Goal: Information Seeking & Learning: Learn about a topic

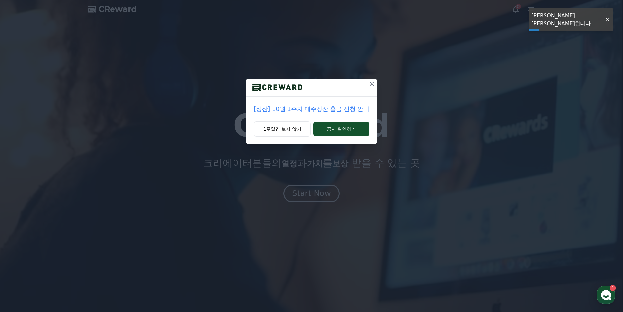
click at [374, 83] on icon at bounding box center [372, 84] width 8 height 8
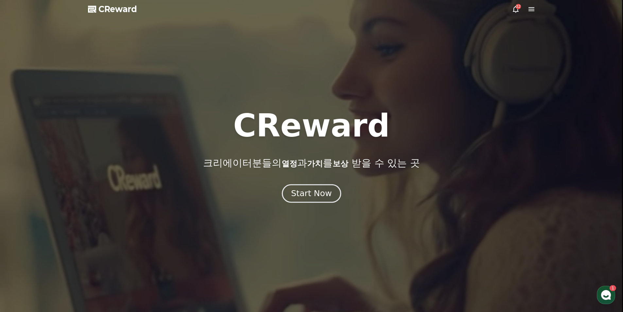
click at [309, 190] on div "Start Now" at bounding box center [311, 193] width 41 height 11
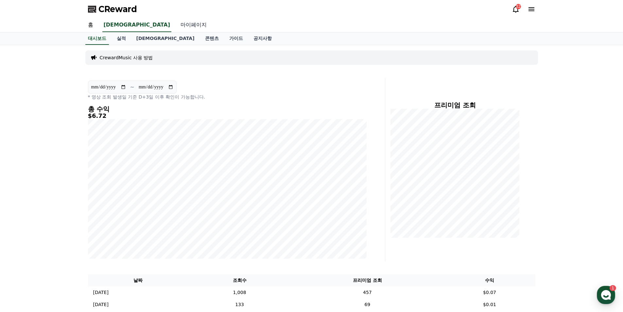
click at [175, 26] on link "마이페이지" at bounding box center [193, 25] width 37 height 14
select select "**********"
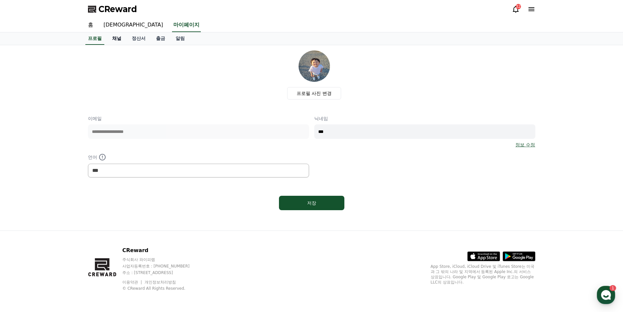
click at [119, 38] on link "채널" at bounding box center [117, 38] width 20 height 12
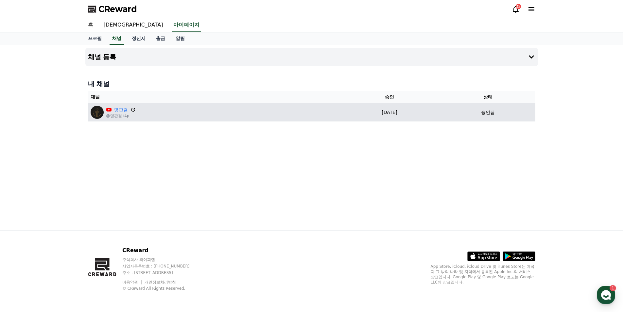
click at [133, 107] on icon at bounding box center [133, 110] width 6 height 6
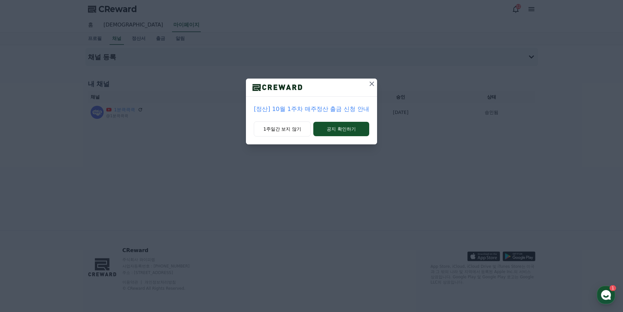
click at [372, 83] on icon at bounding box center [372, 84] width 8 height 8
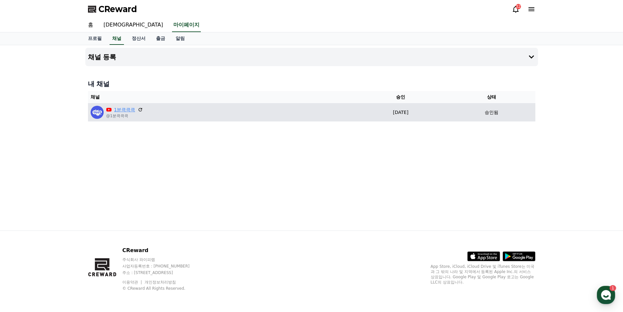
click at [121, 109] on link "1분큭큭큭" at bounding box center [124, 109] width 21 height 7
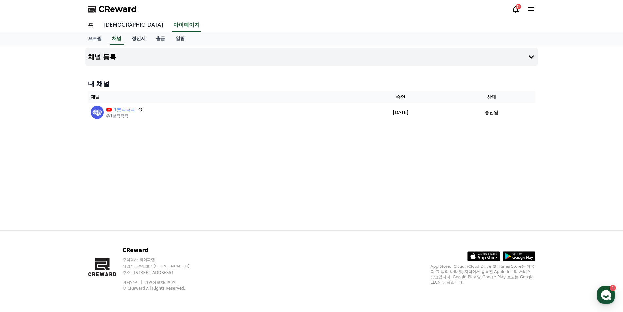
click at [112, 28] on link "[DEMOGRAPHIC_DATA]" at bounding box center [133, 25] width 70 height 14
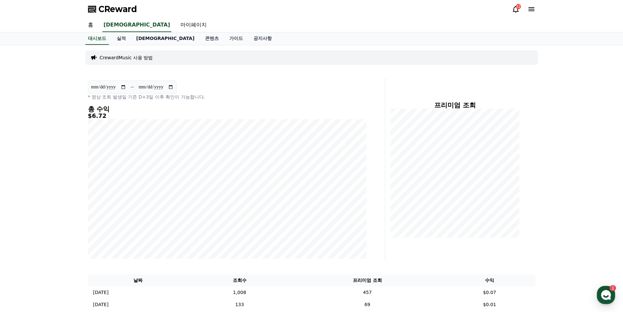
click at [141, 39] on link "[DEMOGRAPHIC_DATA]" at bounding box center [165, 38] width 69 height 12
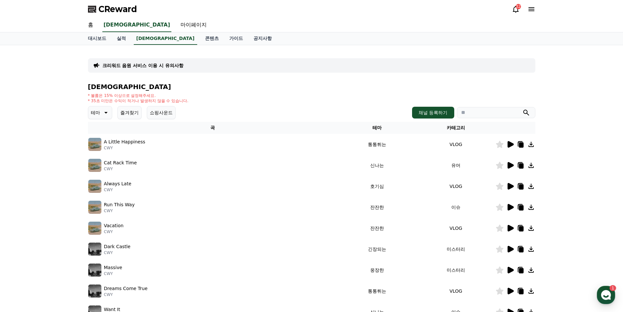
click at [109, 108] on button "테마" at bounding box center [100, 112] width 24 height 13
click at [104, 185] on button "코믹한" at bounding box center [98, 183] width 19 height 14
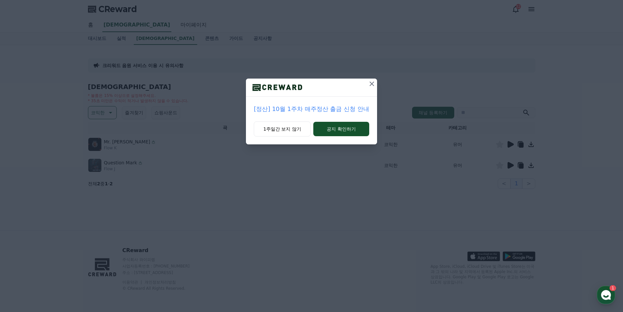
click at [371, 81] on icon at bounding box center [372, 84] width 8 height 8
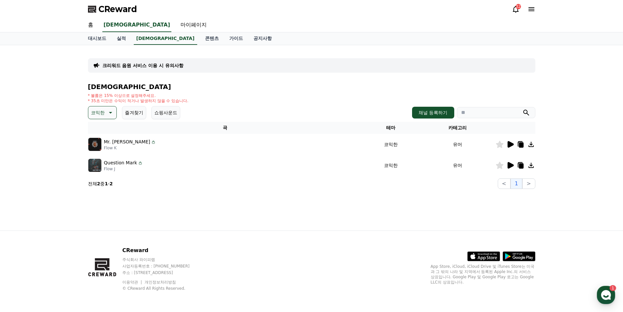
click at [512, 144] on icon at bounding box center [511, 144] width 6 height 7
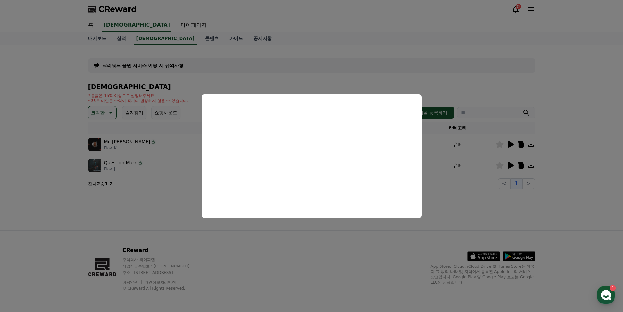
click at [461, 177] on button "close modal" at bounding box center [311, 156] width 623 height 312
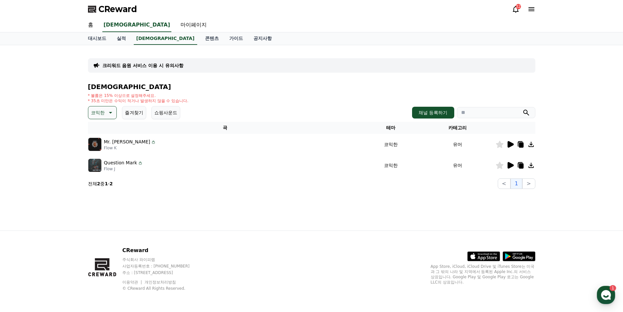
click at [511, 165] on icon at bounding box center [511, 165] width 6 height 7
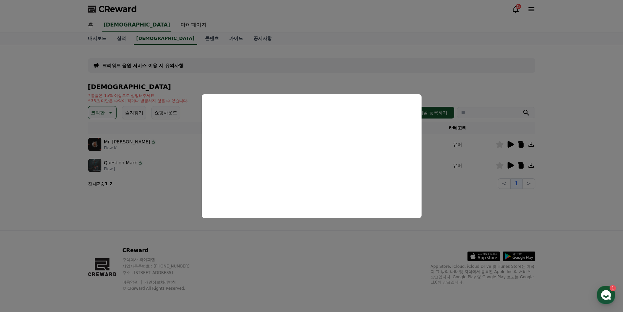
drag, startPoint x: 180, startPoint y: 212, endPoint x: 164, endPoint y: 227, distance: 21.5
click at [176, 212] on button "close modal" at bounding box center [311, 156] width 623 height 312
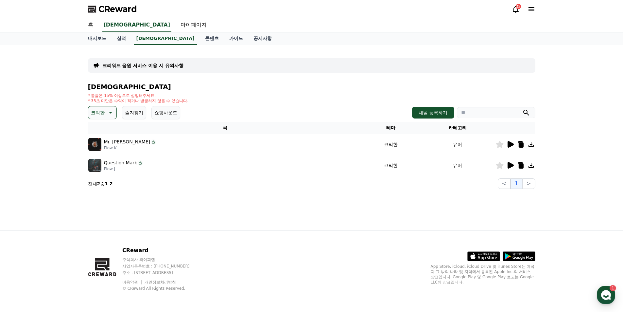
click at [106, 113] on icon at bounding box center [110, 113] width 8 height 8
drag, startPoint x: 120, startPoint y: 135, endPoint x: 119, endPoint y: 144, distance: 9.5
click at [117, 144] on div "전체 환상적인 호기심 어두운 밝은 통통튀는 신나는 반전 웅장한 드라마틱 즐거움 분위기있는 EDM 그루브 슬픈 잔잔한 귀여운 감동적인 긴장되는 …" at bounding box center [103, 157] width 28 height 68
click at [98, 163] on button "통통튀는" at bounding box center [101, 165] width 24 height 14
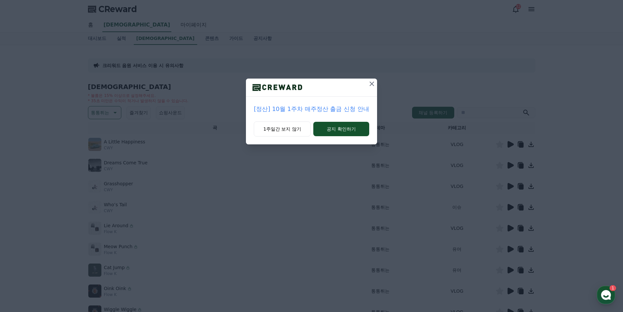
click at [371, 84] on icon at bounding box center [372, 84] width 8 height 8
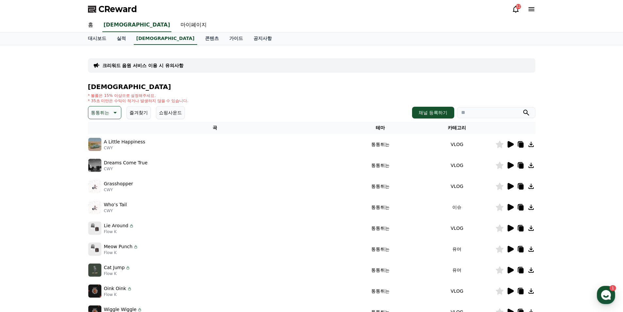
click at [510, 144] on icon at bounding box center [511, 144] width 6 height 7
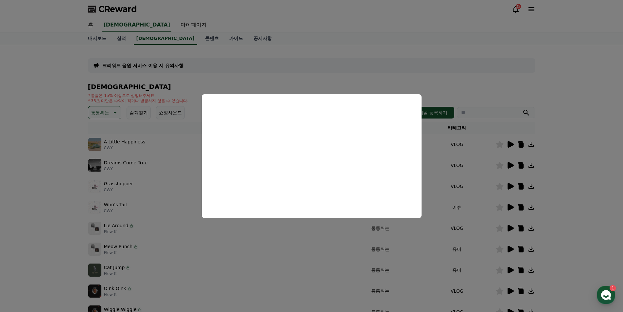
click at [52, 154] on button "close modal" at bounding box center [311, 156] width 623 height 312
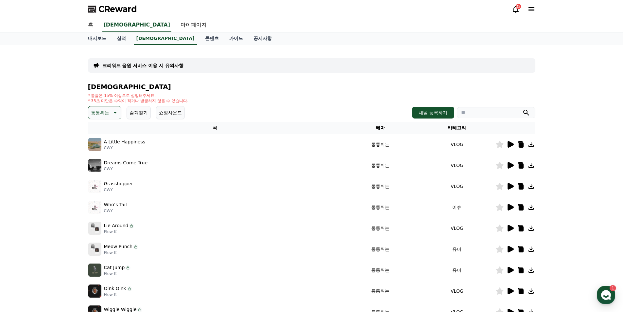
click at [512, 163] on icon at bounding box center [510, 165] width 8 height 8
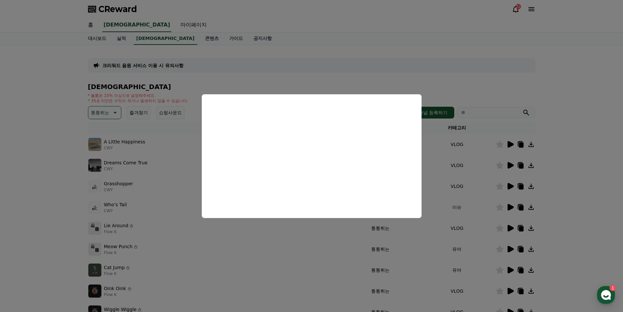
click at [44, 199] on button "close modal" at bounding box center [311, 156] width 623 height 312
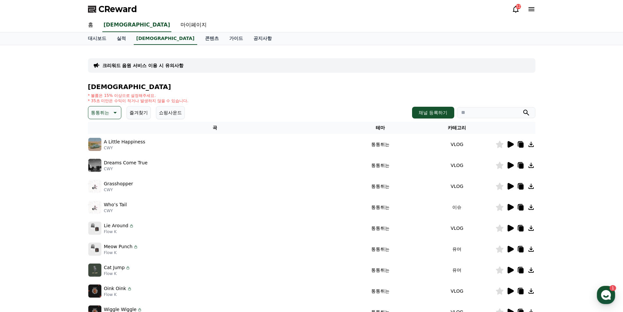
click at [514, 186] on icon at bounding box center [510, 186] width 8 height 8
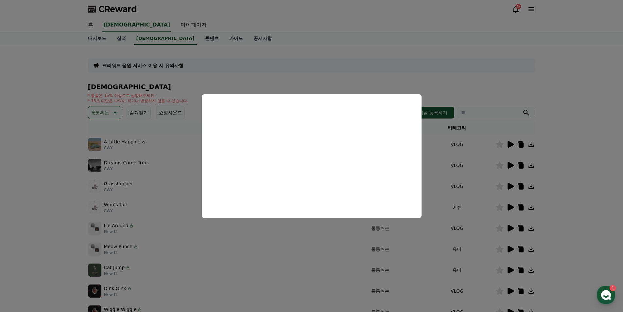
click at [495, 83] on button "close modal" at bounding box center [311, 156] width 623 height 312
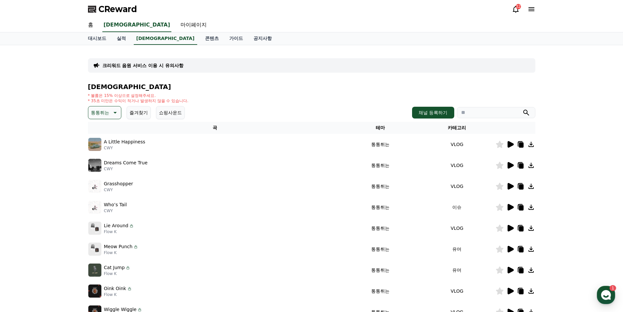
click at [512, 208] on icon at bounding box center [511, 207] width 6 height 7
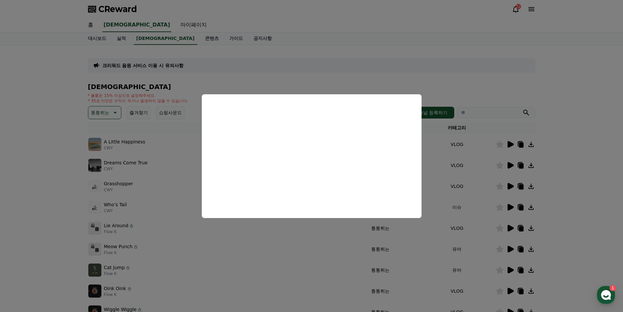
drag, startPoint x: 588, startPoint y: 149, endPoint x: 562, endPoint y: 213, distance: 69.2
click at [588, 149] on button "close modal" at bounding box center [311, 156] width 623 height 312
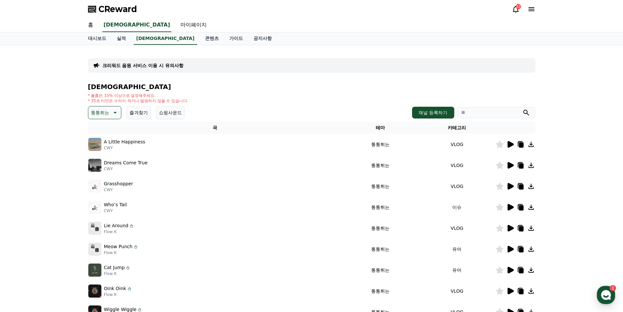
click at [510, 250] on icon at bounding box center [511, 249] width 6 height 7
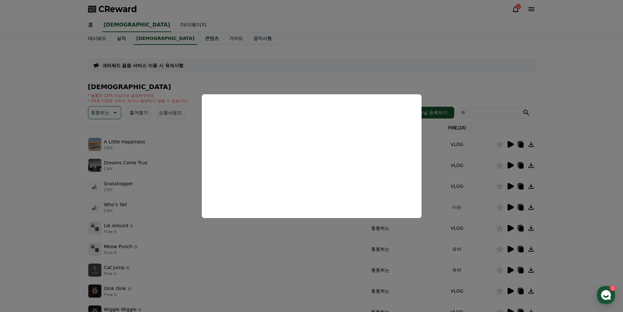
click at [577, 210] on button "close modal" at bounding box center [311, 156] width 623 height 312
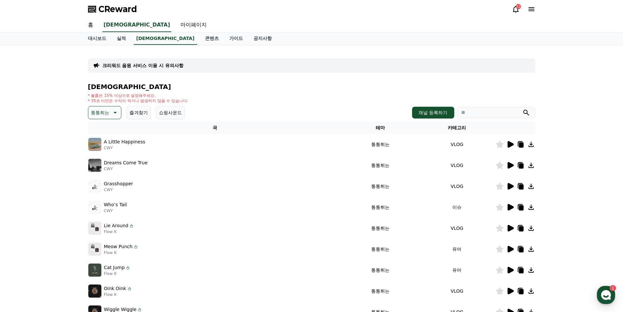
click at [509, 269] on icon at bounding box center [511, 270] width 6 height 7
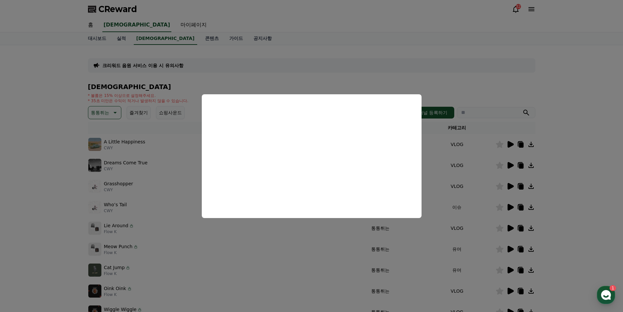
click at [562, 220] on button "close modal" at bounding box center [311, 156] width 623 height 312
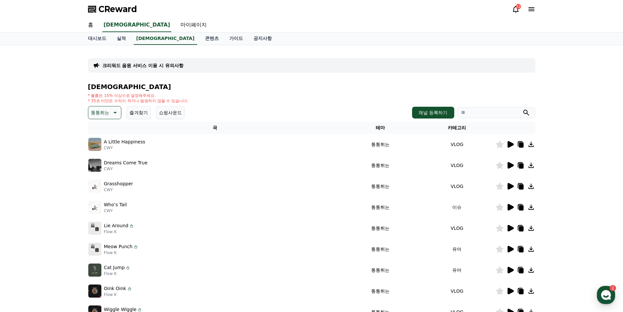
scroll to position [109, 0]
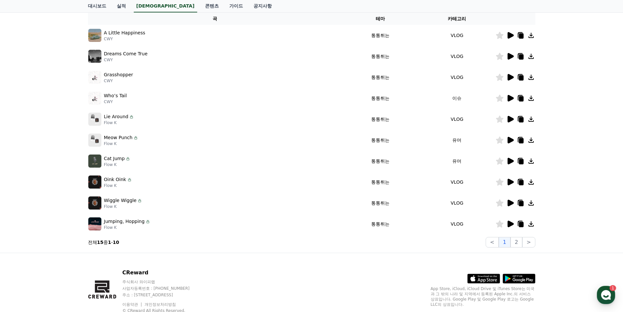
click at [511, 183] on icon at bounding box center [511, 182] width 6 height 7
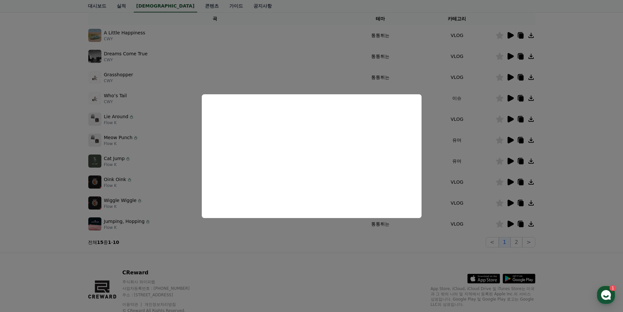
click at [562, 181] on button "close modal" at bounding box center [311, 156] width 623 height 312
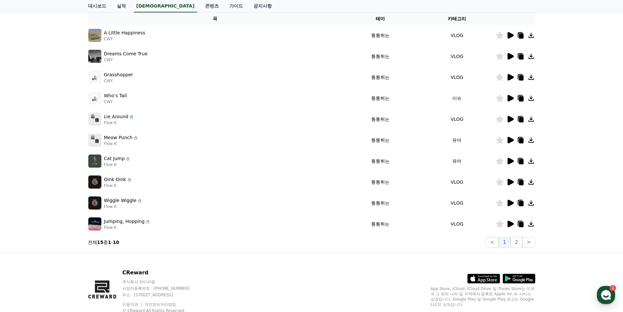
click at [509, 204] on icon at bounding box center [511, 203] width 6 height 7
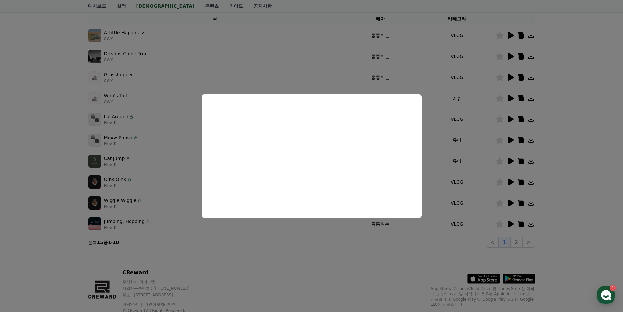
click at [580, 180] on button "close modal" at bounding box center [311, 156] width 623 height 312
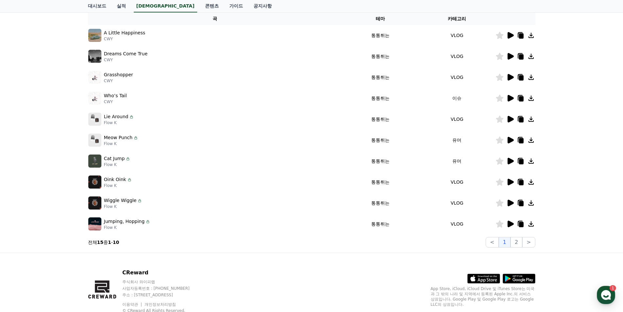
click at [510, 224] on icon at bounding box center [511, 223] width 6 height 7
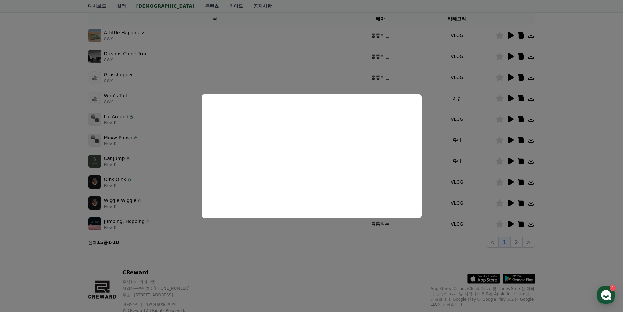
drag, startPoint x: 588, startPoint y: 219, endPoint x: 587, endPoint y: 233, distance: 13.4
click at [592, 219] on button "close modal" at bounding box center [311, 156] width 623 height 312
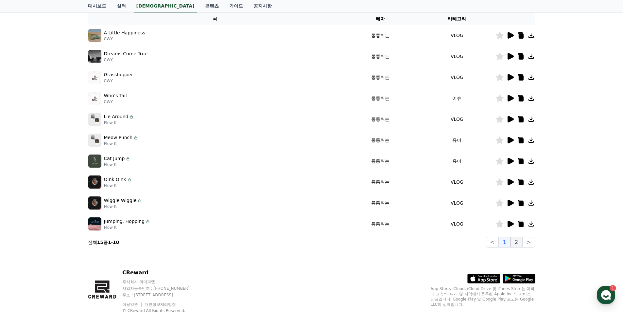
click at [516, 243] on button "2" at bounding box center [517, 242] width 12 height 10
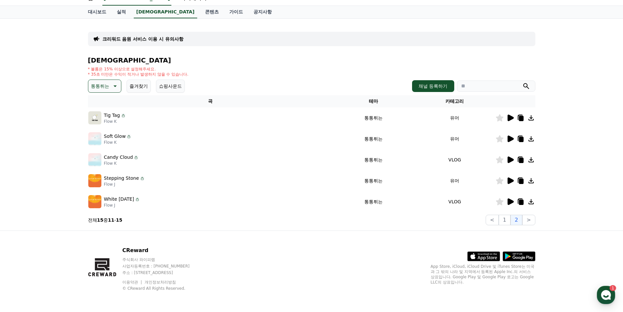
click at [98, 79] on div "음원 * 볼륨은 15% 이상으로 설정해주세요. * 35초 미만은 수익이 적거나 발생하지 않을 수 있습니다. 통통튀는 즐겨찾기 쇼핑사운드 채널 …" at bounding box center [311, 141] width 447 height 168
click at [100, 87] on p "통통튀는" at bounding box center [100, 85] width 18 height 9
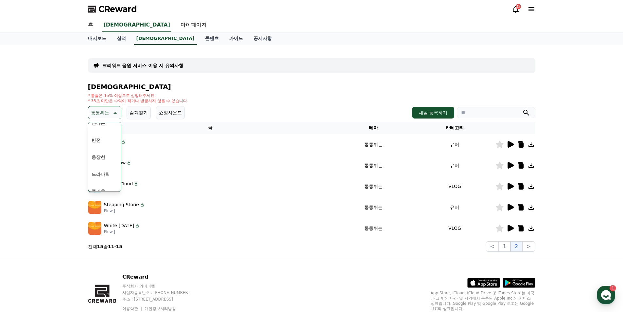
scroll to position [270, 0]
click at [106, 168] on button "긴장되는" at bounding box center [101, 166] width 24 height 14
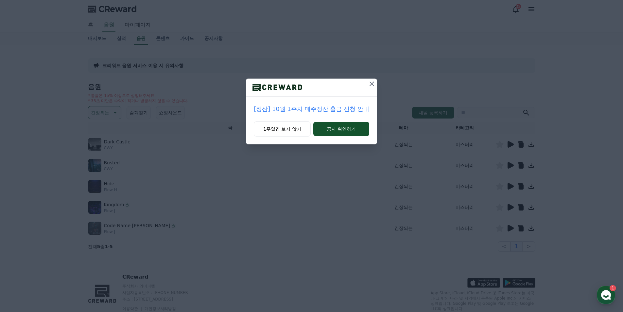
click at [376, 82] on button at bounding box center [372, 84] width 10 height 10
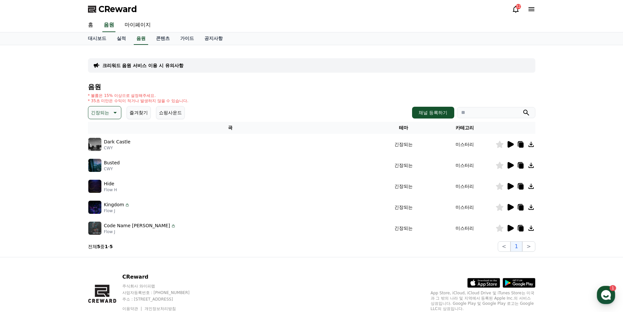
click at [509, 144] on icon at bounding box center [511, 144] width 6 height 7
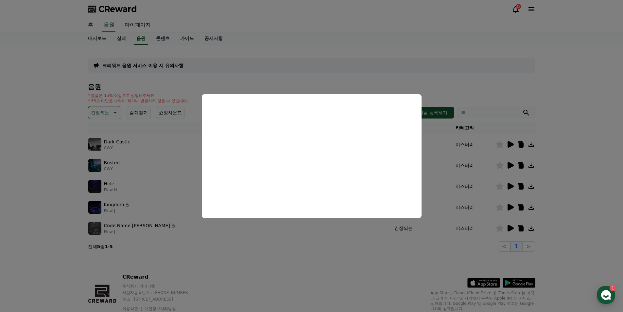
click at [568, 70] on button "close modal" at bounding box center [311, 156] width 623 height 312
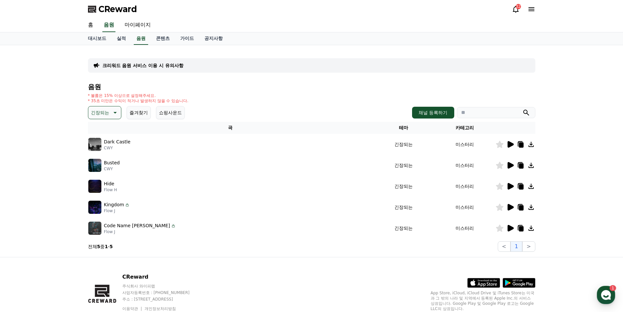
click at [511, 165] on icon at bounding box center [511, 165] width 6 height 7
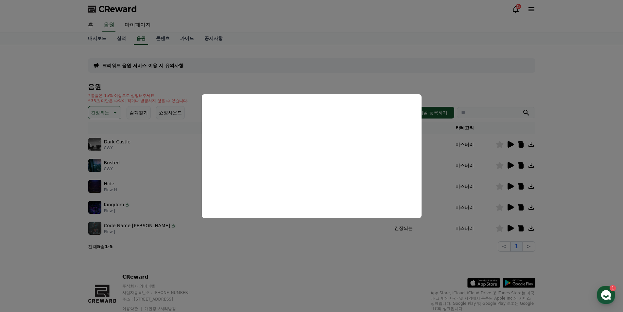
click at [589, 92] on button "close modal" at bounding box center [311, 156] width 623 height 312
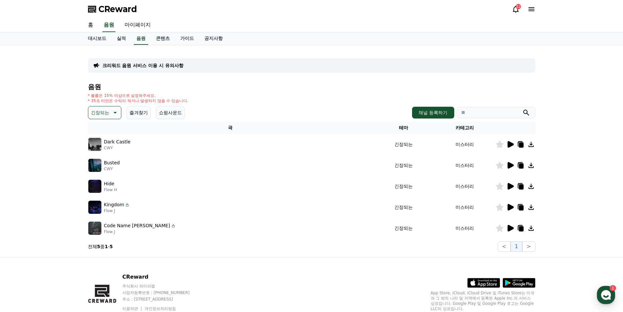
click at [510, 187] on icon at bounding box center [511, 186] width 6 height 7
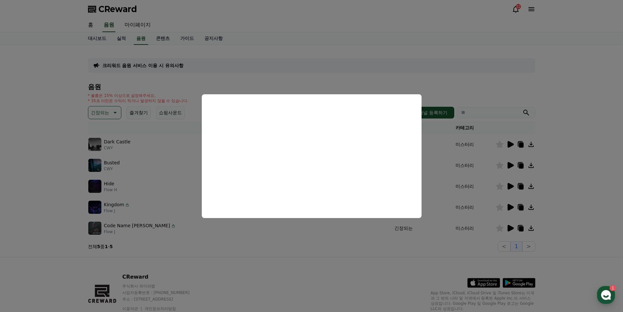
click at [566, 110] on button "close modal" at bounding box center [311, 156] width 623 height 312
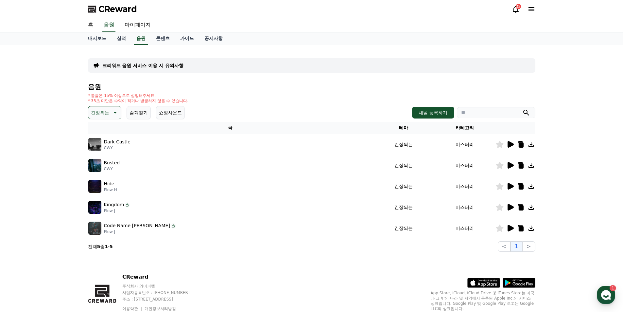
click at [509, 206] on icon at bounding box center [511, 207] width 6 height 7
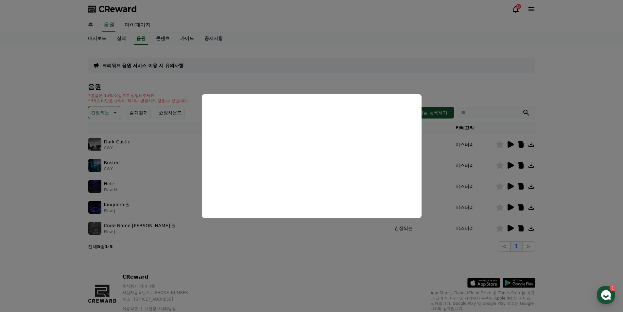
click at [561, 141] on button "close modal" at bounding box center [311, 156] width 623 height 312
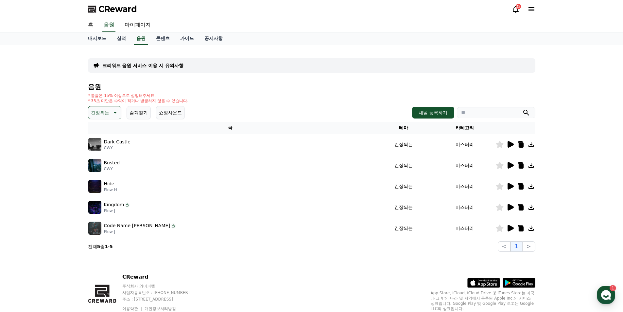
click at [509, 228] on icon at bounding box center [511, 228] width 6 height 7
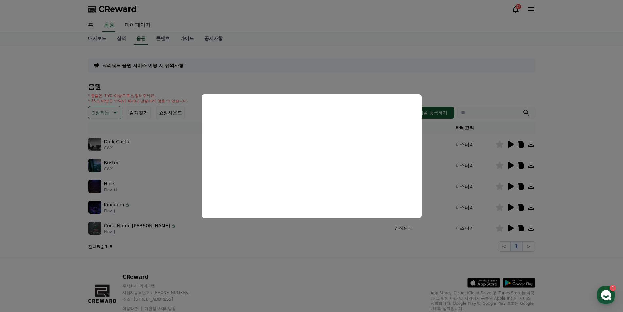
click at [573, 125] on button "close modal" at bounding box center [311, 156] width 623 height 312
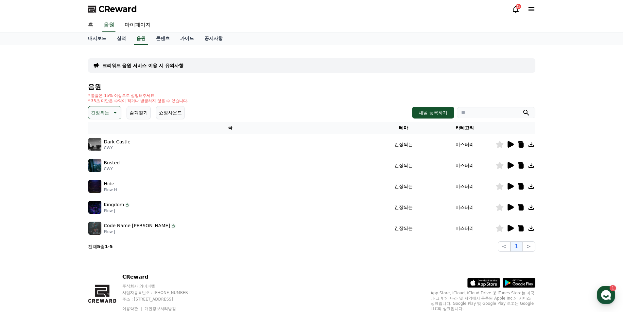
click at [109, 112] on button "긴장되는" at bounding box center [104, 112] width 33 height 13
click at [100, 152] on button "호기심" at bounding box center [98, 151] width 19 height 14
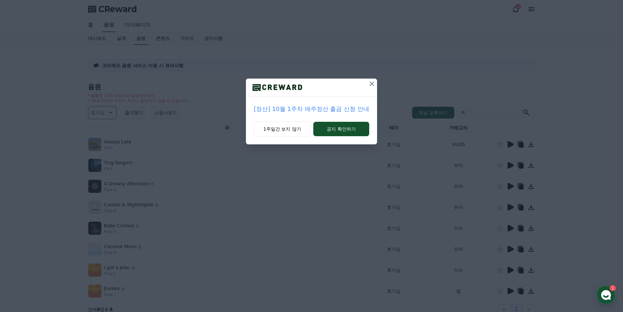
click at [371, 81] on icon at bounding box center [372, 84] width 8 height 8
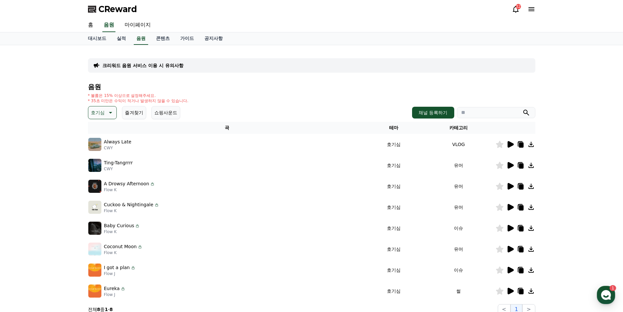
click at [510, 167] on icon at bounding box center [511, 165] width 6 height 7
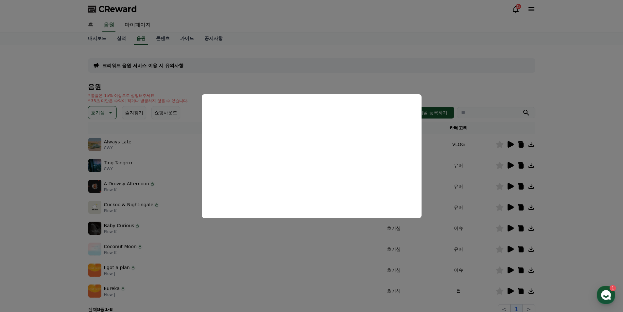
click at [580, 64] on button "close modal" at bounding box center [311, 156] width 623 height 312
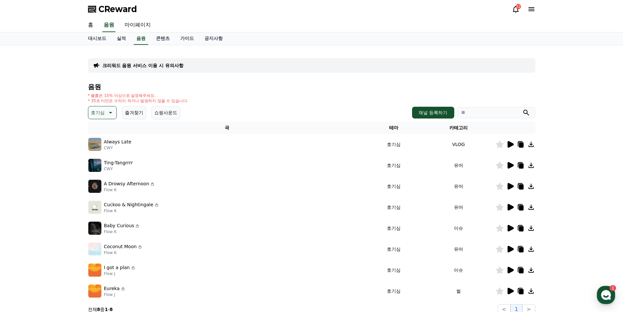
click at [107, 111] on icon at bounding box center [110, 113] width 8 height 8
click at [571, 156] on div "크리워드 음원 서비스 이용 시 유의사항 음원 * 볼륨은 15% 이상으로 설정해주세요. * 35초 미만은 수익이 적거나 발생하지 않을 수 있습니…" at bounding box center [311, 182] width 623 height 274
click at [380, 101] on div "* 볼륨은 15% 이상으로 설정해주세요. * 35초 미만은 수익이 적거나 발생하지 않을 수 있습니다." at bounding box center [311, 98] width 447 height 10
click at [474, 112] on input "search" at bounding box center [496, 112] width 79 height 11
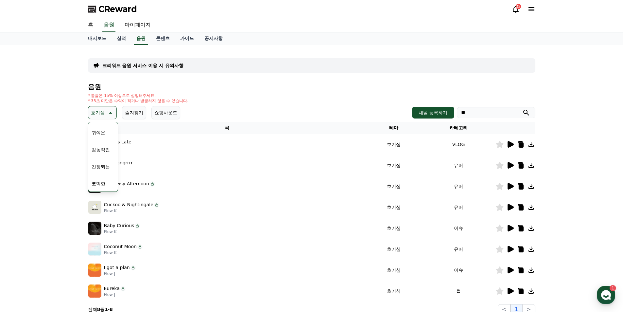
type input "*"
type input "**"
click at [522, 109] on button "submit" at bounding box center [526, 113] width 8 height 8
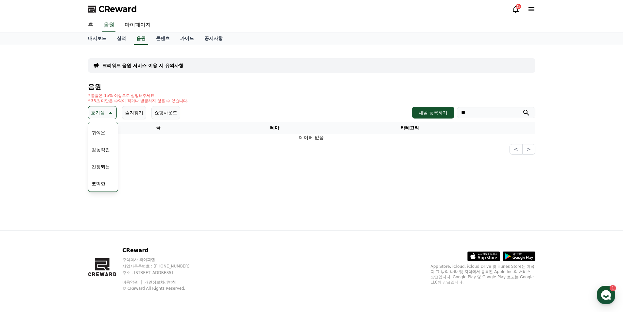
click at [326, 98] on div "* 볼륨은 15% 이상으로 설정해주세요. * 35초 미만은 수익이 적거나 발생하지 않을 수 있습니다." at bounding box center [311, 98] width 447 height 10
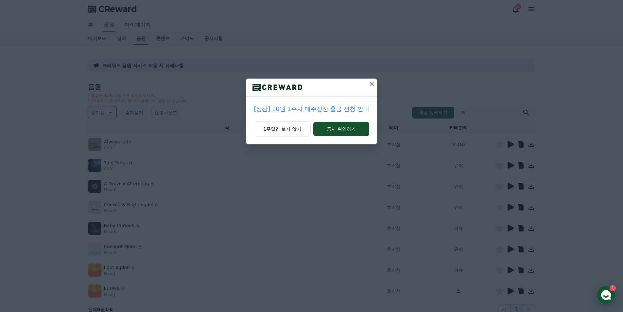
click at [373, 85] on icon at bounding box center [372, 83] width 5 height 5
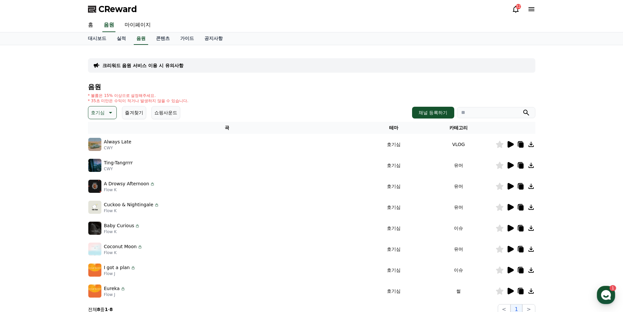
click at [510, 187] on icon at bounding box center [511, 186] width 6 height 7
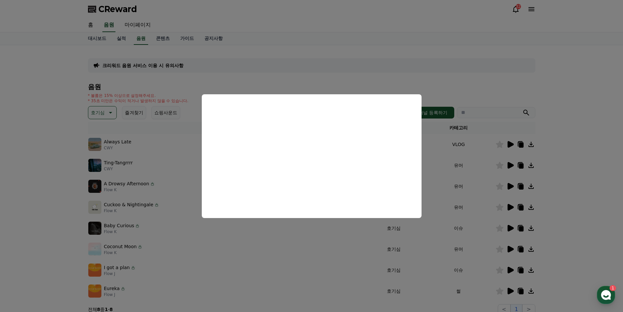
click at [560, 159] on button "close modal" at bounding box center [311, 156] width 623 height 312
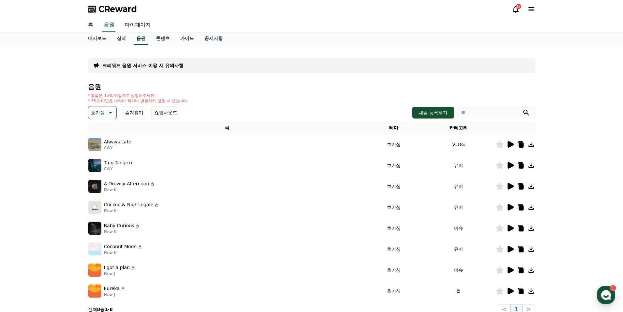
click at [508, 208] on icon at bounding box center [511, 207] width 6 height 7
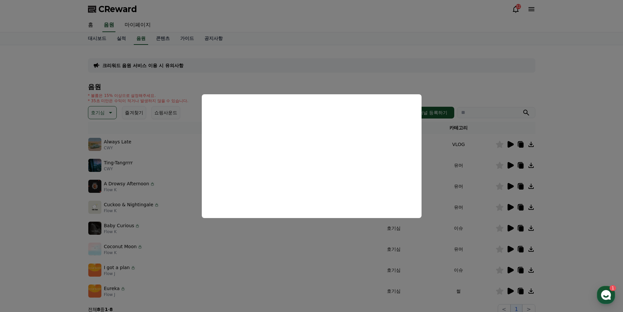
click at [565, 197] on button "close modal" at bounding box center [311, 156] width 623 height 312
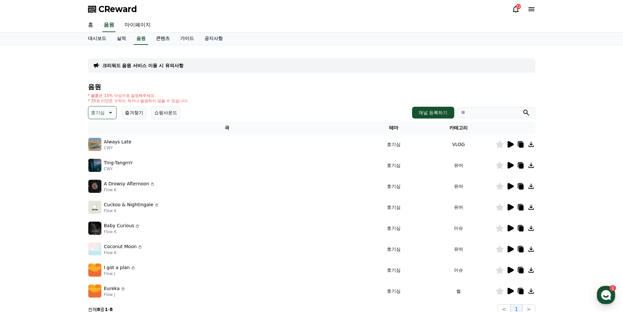
click at [510, 230] on icon at bounding box center [511, 228] width 6 height 7
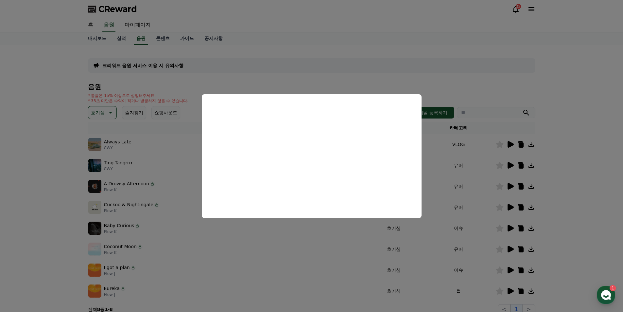
click at [601, 199] on button "close modal" at bounding box center [311, 156] width 623 height 312
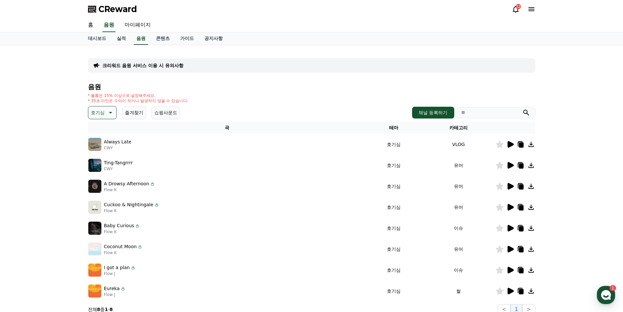
click at [510, 248] on icon at bounding box center [511, 249] width 6 height 7
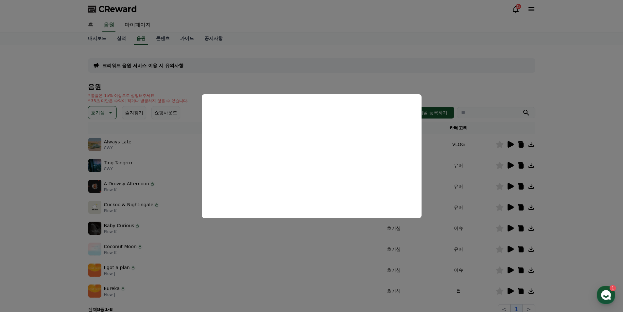
click at [578, 195] on button "close modal" at bounding box center [311, 156] width 623 height 312
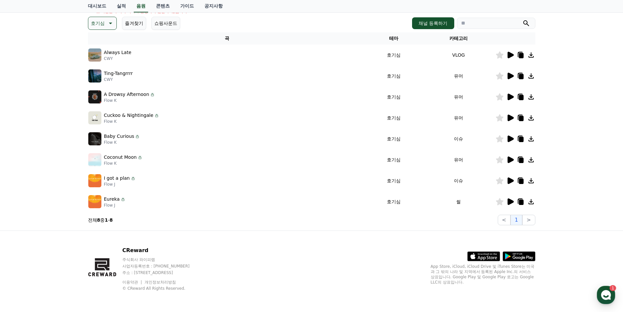
click at [512, 203] on icon at bounding box center [511, 201] width 6 height 7
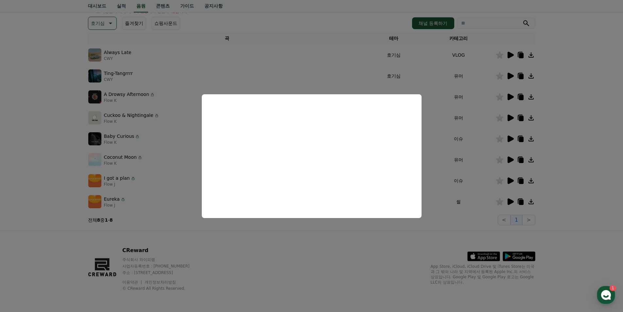
click at [598, 163] on button "close modal" at bounding box center [311, 156] width 623 height 312
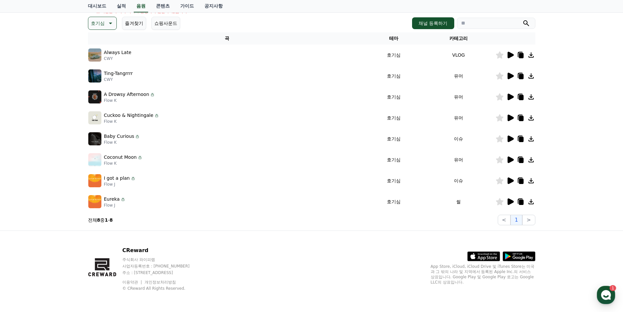
click at [510, 180] on icon at bounding box center [511, 180] width 6 height 7
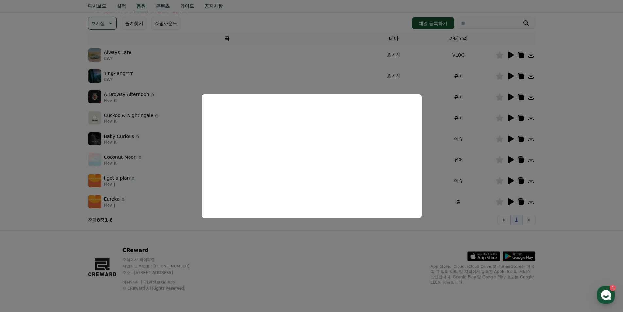
click at [584, 155] on button "close modal" at bounding box center [311, 156] width 623 height 312
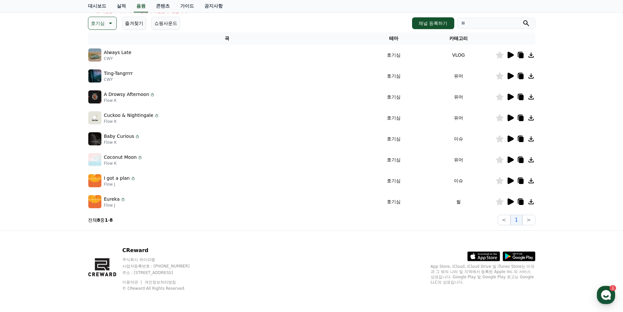
scroll to position [0, 0]
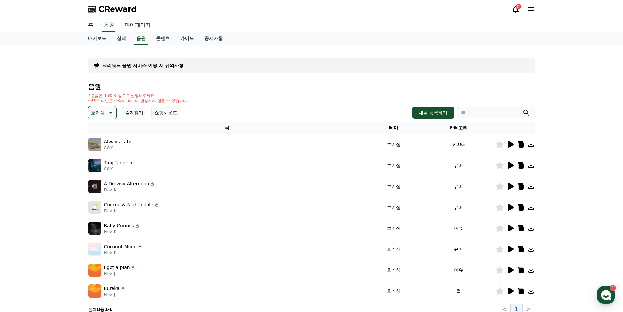
click at [511, 162] on icon at bounding box center [510, 165] width 8 height 8
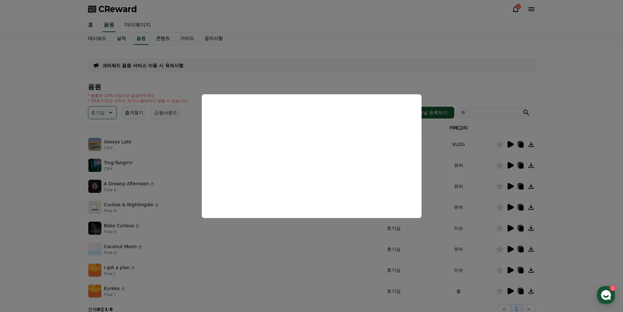
click at [558, 173] on button "close modal" at bounding box center [311, 156] width 623 height 312
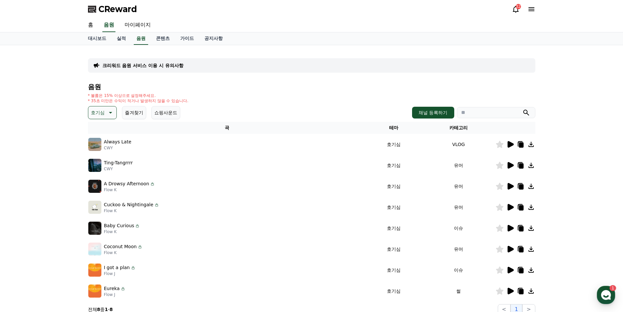
click at [509, 187] on icon at bounding box center [511, 186] width 6 height 7
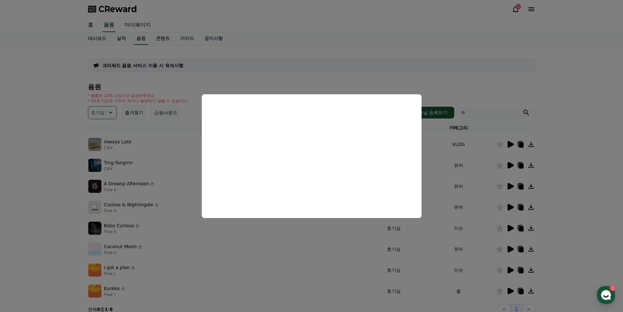
click at [603, 188] on button "close modal" at bounding box center [311, 156] width 623 height 312
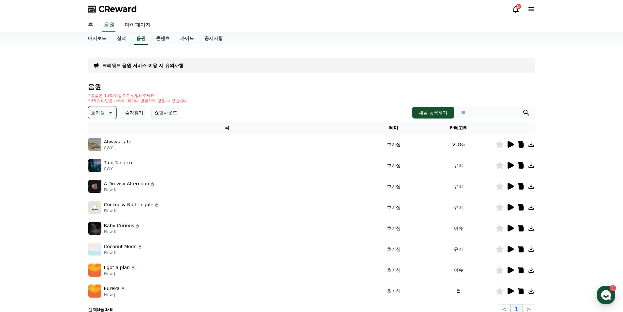
click at [512, 206] on icon at bounding box center [511, 207] width 6 height 7
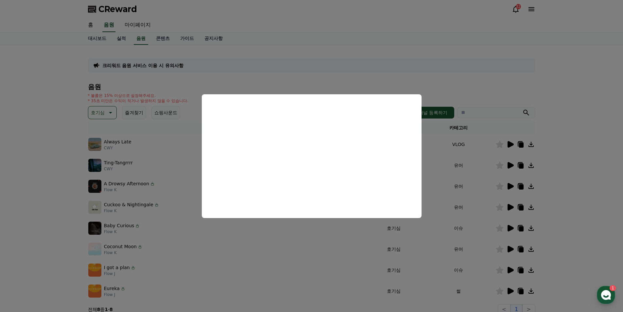
click at [593, 198] on button "close modal" at bounding box center [311, 156] width 623 height 312
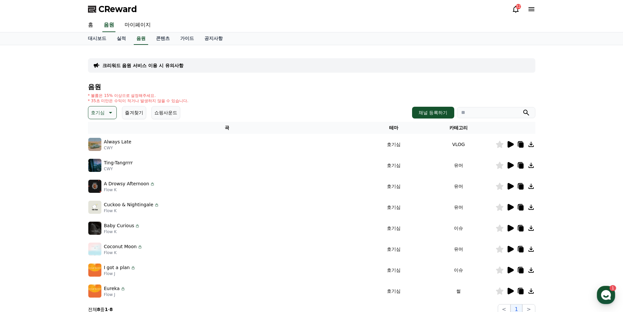
click at [510, 228] on icon at bounding box center [511, 228] width 6 height 7
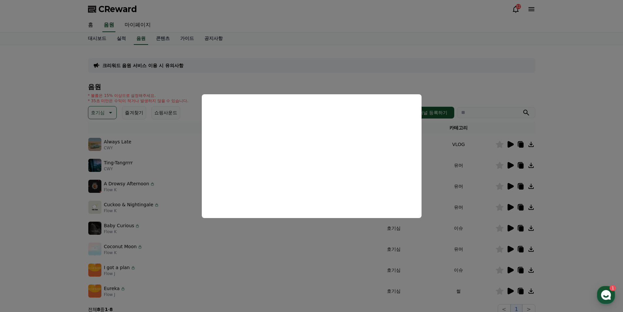
click at [589, 195] on button "close modal" at bounding box center [311, 156] width 623 height 312
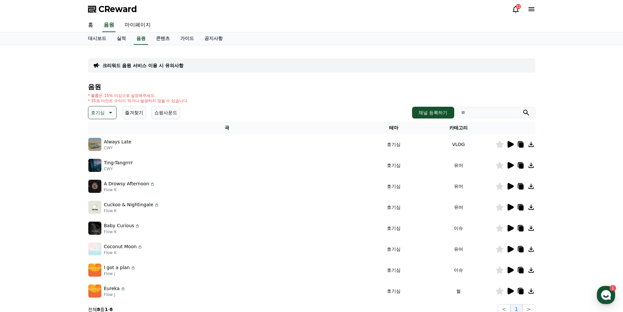
click at [523, 228] on icon at bounding box center [521, 228] width 5 height 5
